Goal: Task Accomplishment & Management: Complete application form

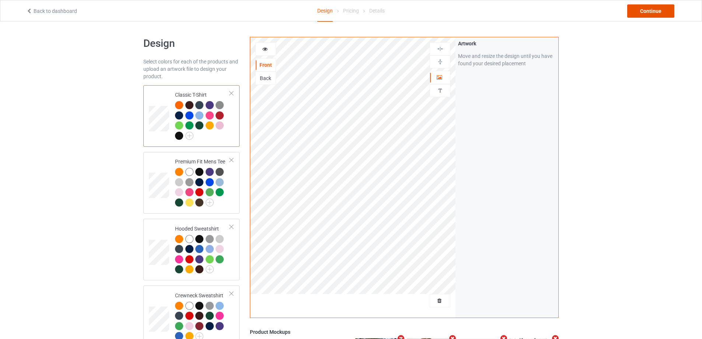
click at [649, 12] on div "Continue" at bounding box center [650, 10] width 47 height 13
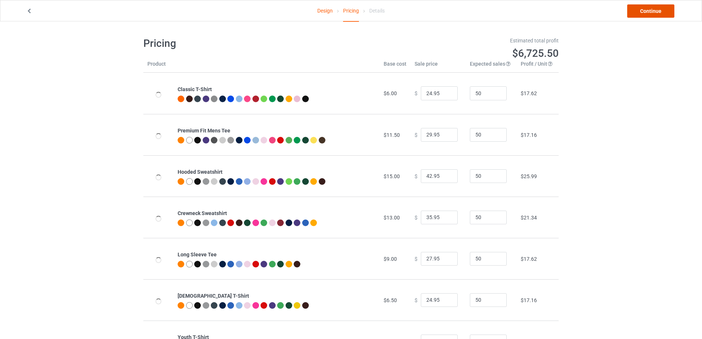
click at [651, 14] on link "Continue" at bounding box center [650, 10] width 47 height 13
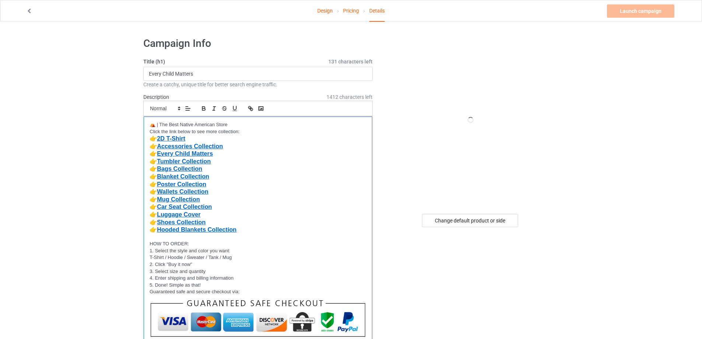
click at [242, 154] on p "👉 Every Child Matters" at bounding box center [258, 154] width 217 height 8
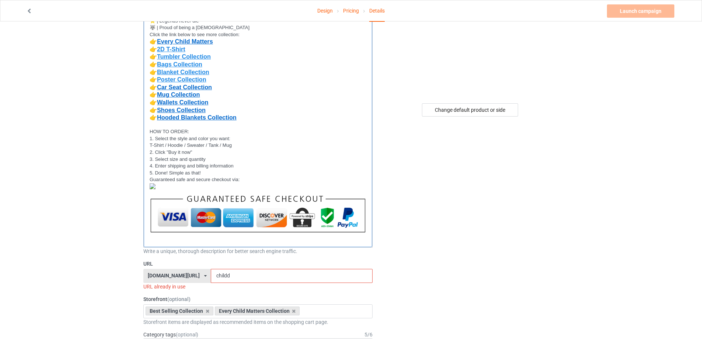
scroll to position [184, 0]
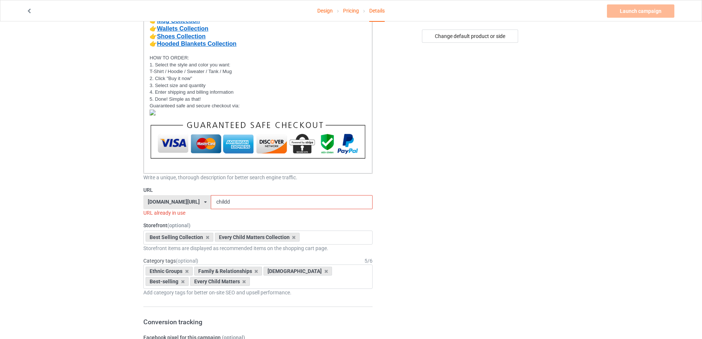
click at [199, 202] on div "[DOMAIN_NAME][URL] [DOMAIN_NAME][URL] [DOMAIN_NAME][URL] [DOMAIN_NAME][URL] [DO…" at bounding box center [176, 202] width 67 height 14
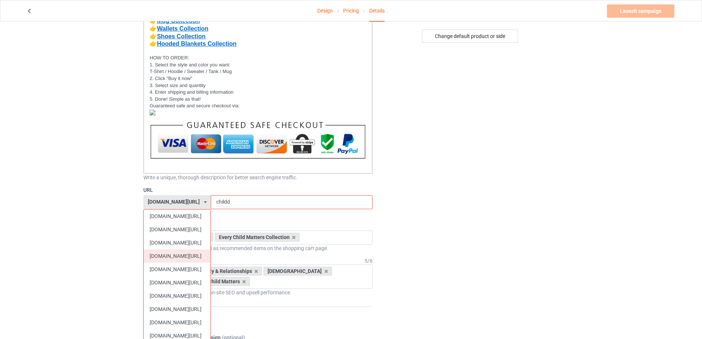
click at [187, 256] on div "[DOMAIN_NAME][URL]" at bounding box center [177, 255] width 67 height 13
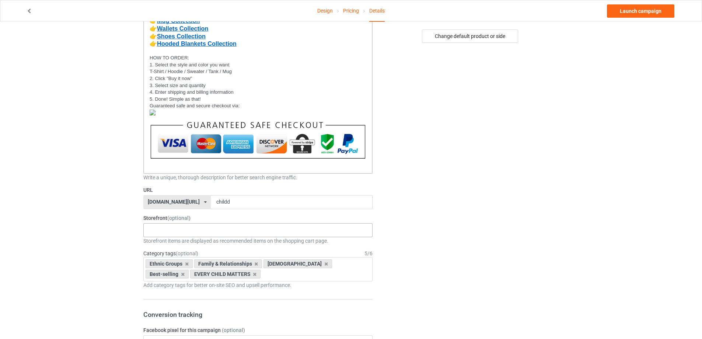
click at [185, 224] on div "MMIW Colection Shoes Collection Hooded Blanket Collection Jacket Collection Bel…" at bounding box center [257, 230] width 229 height 14
type input "best"
click at [189, 243] on div "Best Selling Collection" at bounding box center [258, 244] width 228 height 14
type input "every"
click at [169, 242] on div "Every Child Matters Collection" at bounding box center [258, 244] width 228 height 14
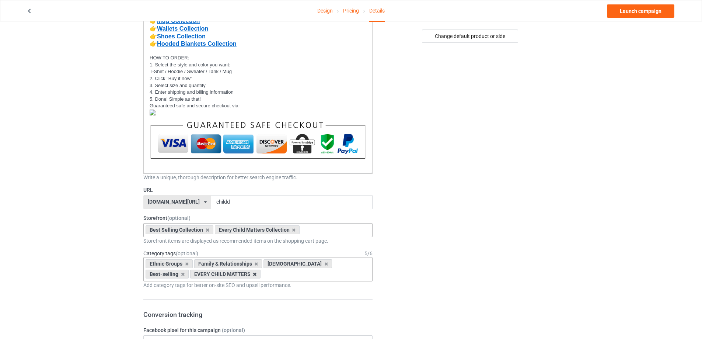
click at [253, 273] on icon at bounding box center [255, 274] width 4 height 5
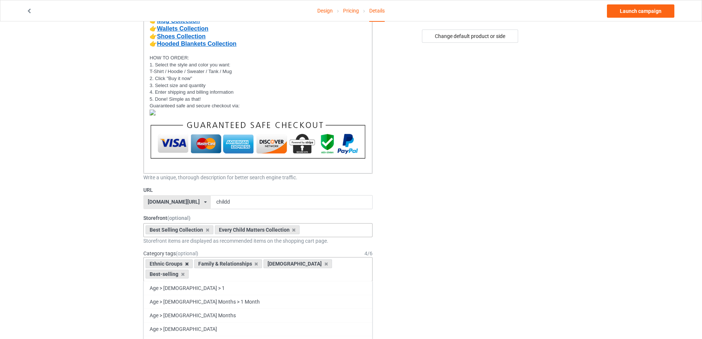
click at [187, 264] on icon at bounding box center [187, 263] width 4 height 5
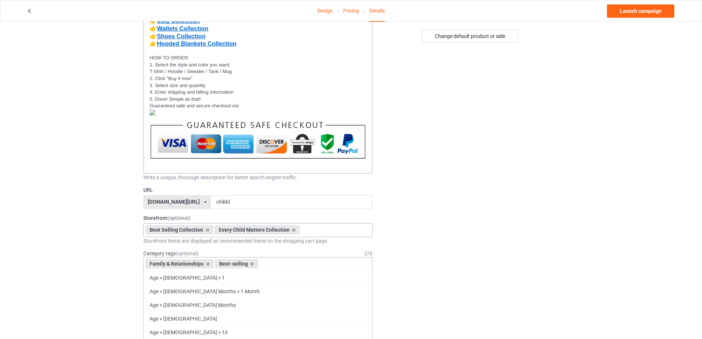
click at [248, 265] on div "Best-selling" at bounding box center [236, 263] width 43 height 9
click at [250, 265] on icon at bounding box center [252, 263] width 4 height 5
click at [206, 263] on icon at bounding box center [208, 263] width 4 height 5
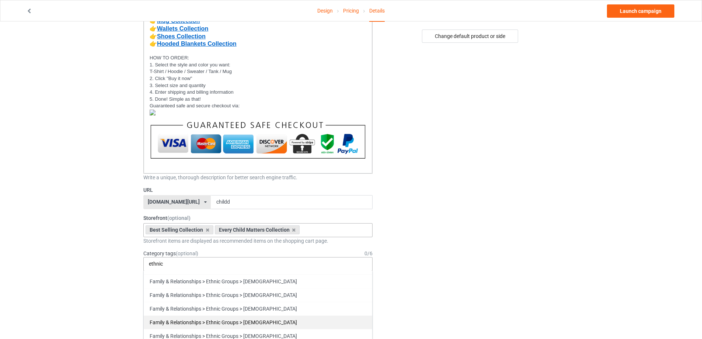
scroll to position [479, 0]
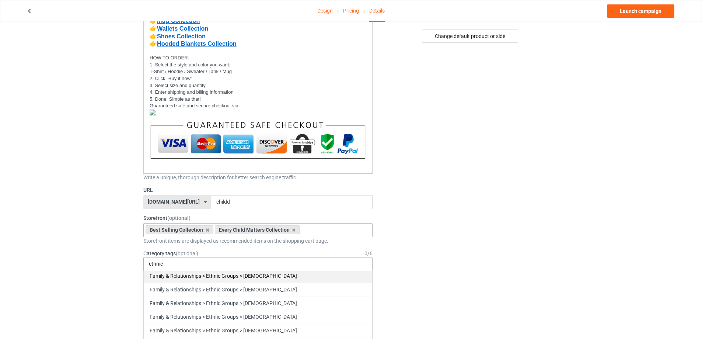
type input "ethnic"
click at [241, 274] on div "Family & Relationships > Ethnic Groups > [DEMOGRAPHIC_DATA]" at bounding box center [258, 276] width 228 height 14
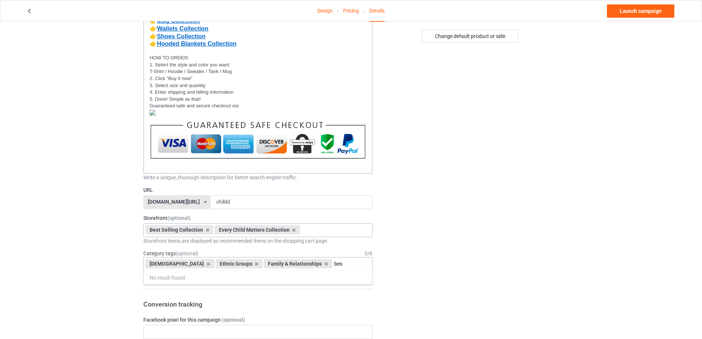
scroll to position [0, 0]
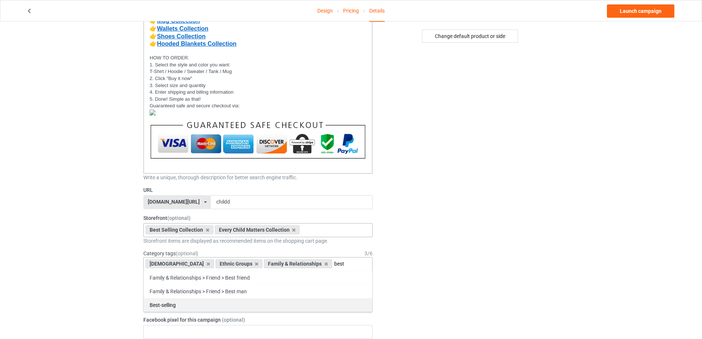
type input "best"
click at [185, 304] on div "Best-selling" at bounding box center [258, 305] width 228 height 14
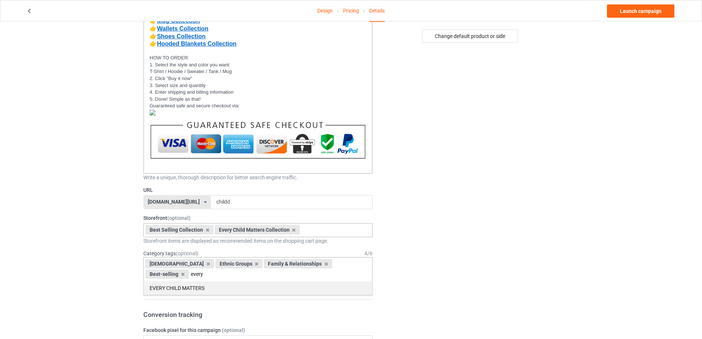
type input "every"
click at [203, 290] on div "EVERY CHILD MATTERS" at bounding box center [258, 288] width 228 height 14
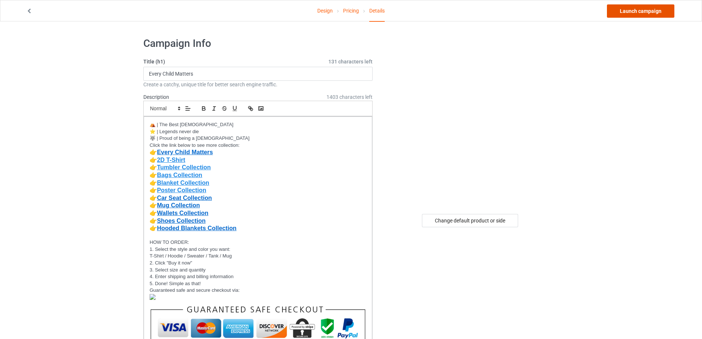
click at [651, 15] on link "Launch campaign" at bounding box center [640, 10] width 67 height 13
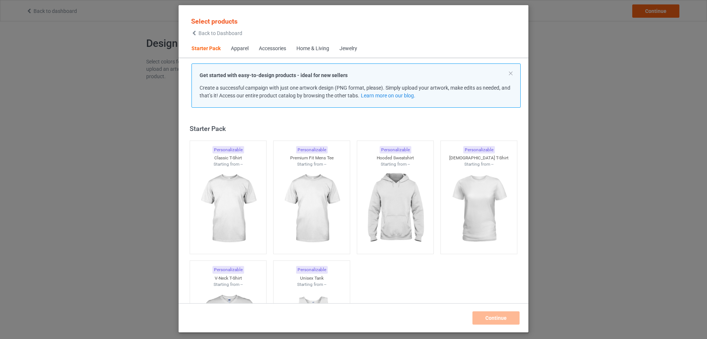
scroll to position [10, 0]
